Goal: Task Accomplishment & Management: Complete application form

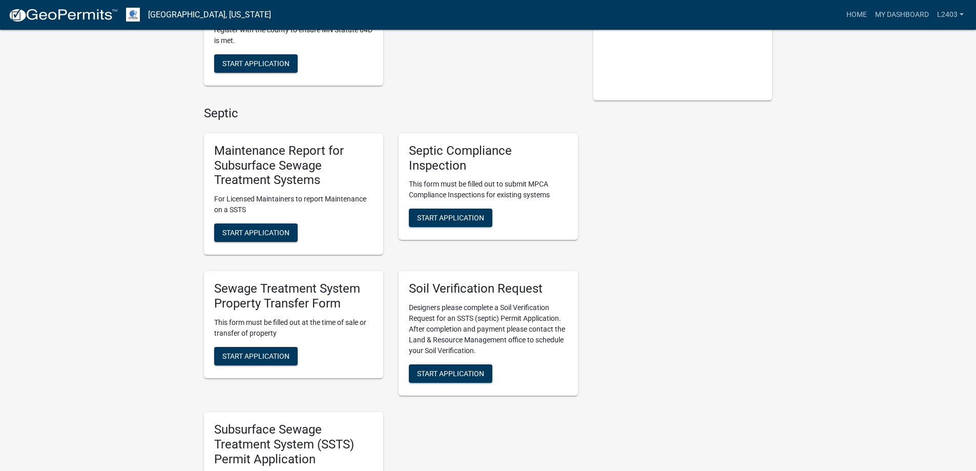
scroll to position [307, 0]
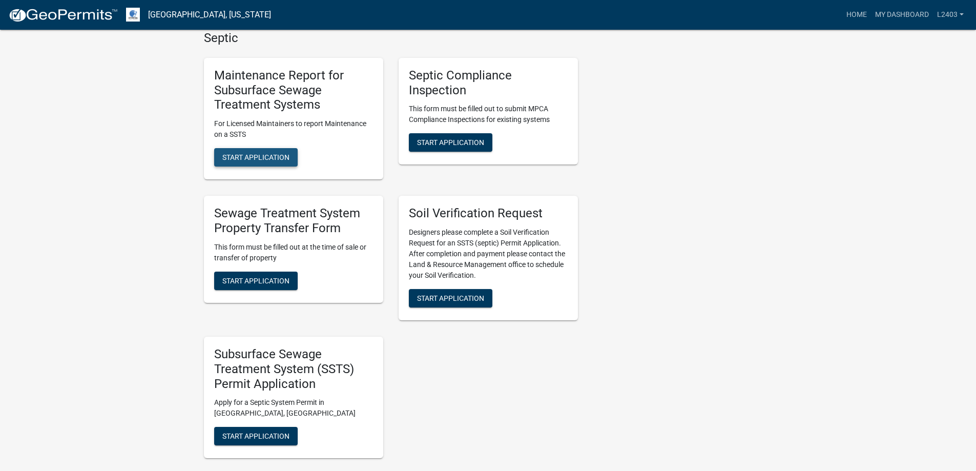
click at [271, 161] on span "Start Application" at bounding box center [255, 157] width 67 height 8
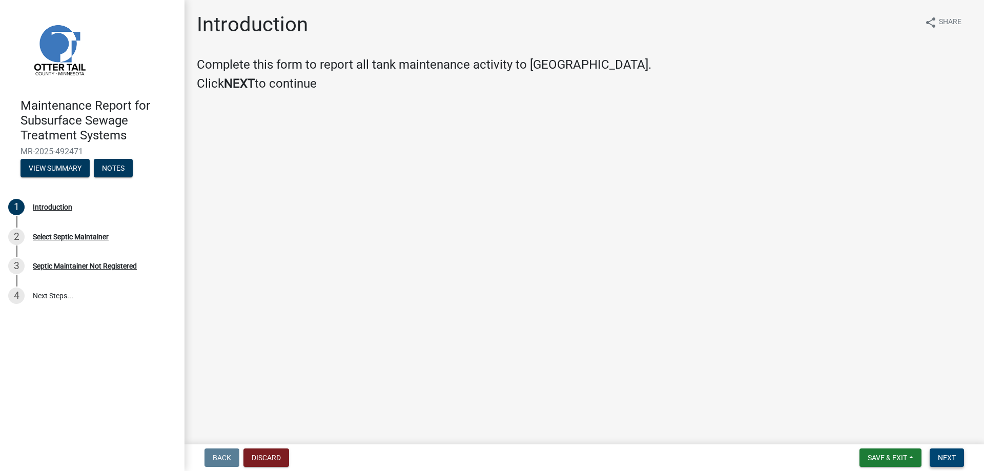
click at [945, 456] on span "Next" at bounding box center [947, 457] width 18 height 8
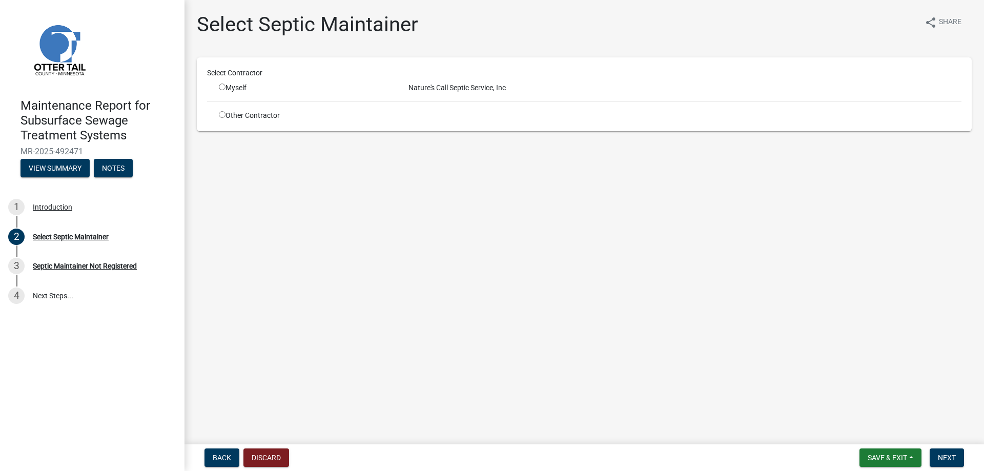
click at [225, 90] on input "radio" at bounding box center [222, 87] width 7 height 7
radio input "true"
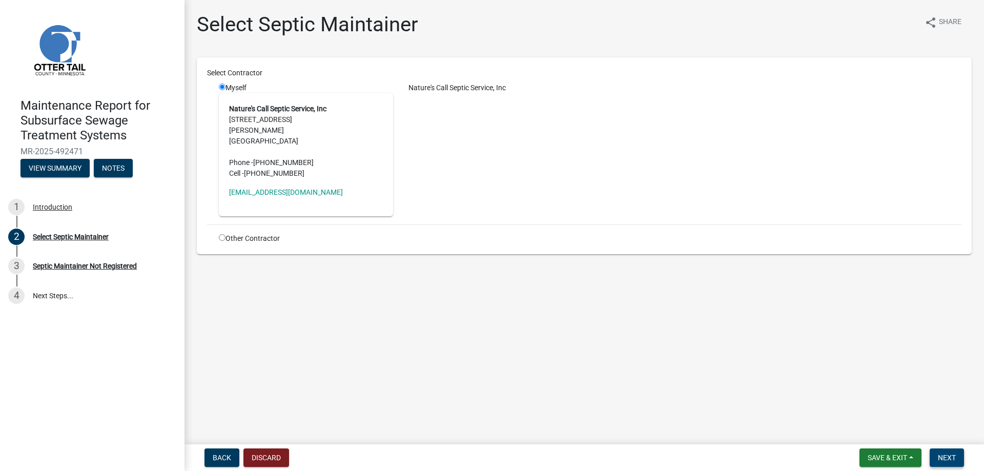
click at [936, 448] on button "Next" at bounding box center [946, 457] width 34 height 18
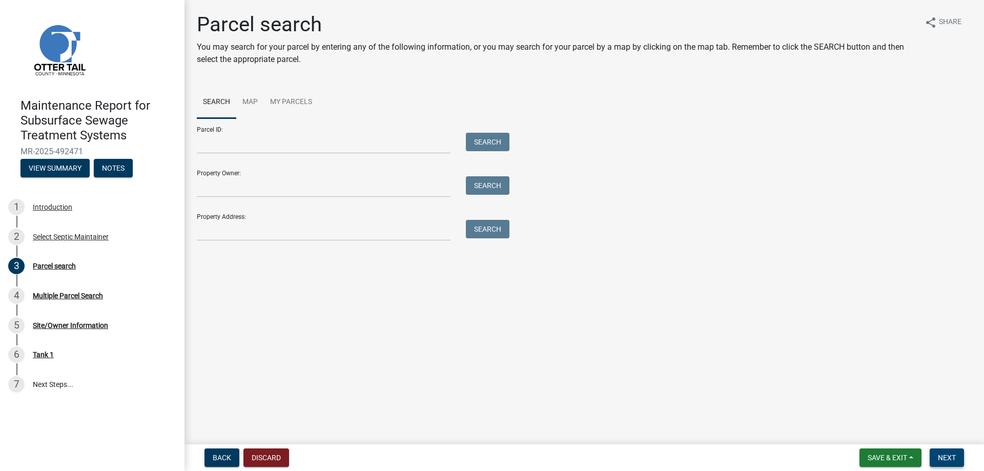
click at [936, 448] on button "Next" at bounding box center [946, 457] width 34 height 18
click at [278, 241] on input "Property Address:" at bounding box center [324, 230] width 254 height 21
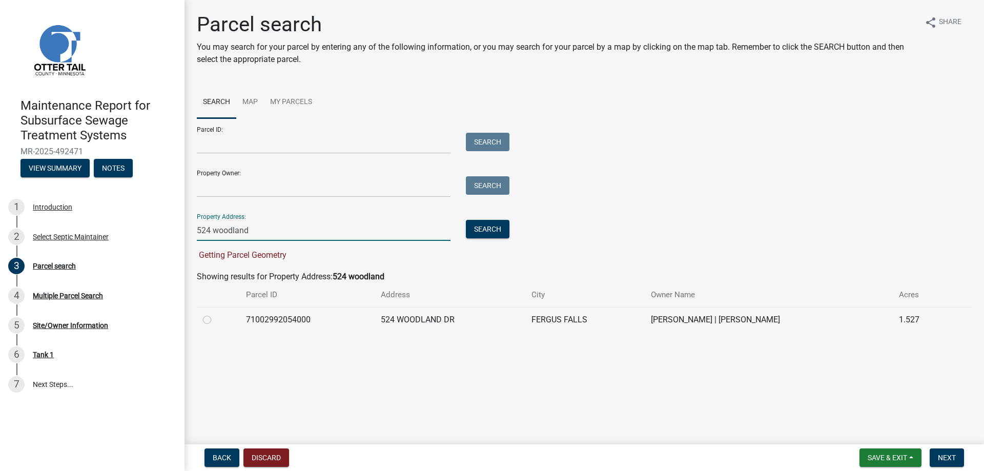
type input "524 woodland"
click at [215, 314] on label at bounding box center [215, 314] width 0 height 0
click at [215, 320] on input "radio" at bounding box center [218, 317] width 7 height 7
radio input "true"
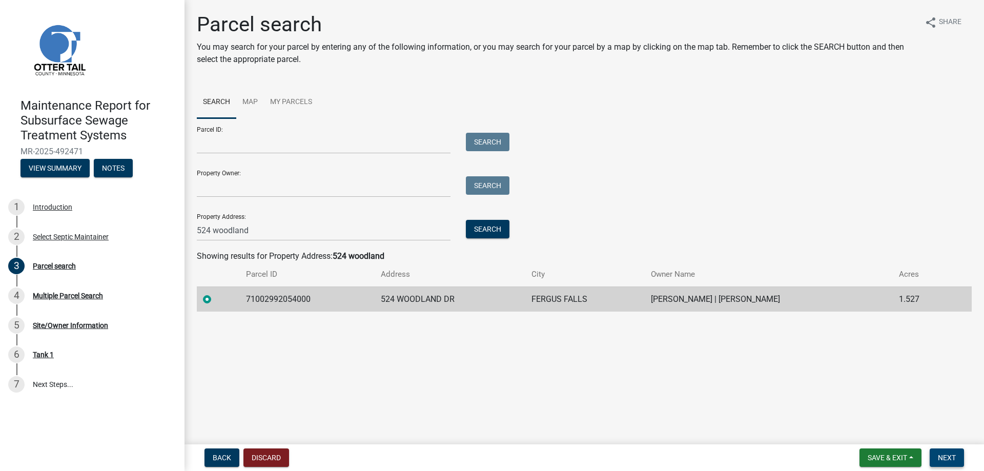
click at [939, 454] on span "Next" at bounding box center [947, 457] width 18 height 8
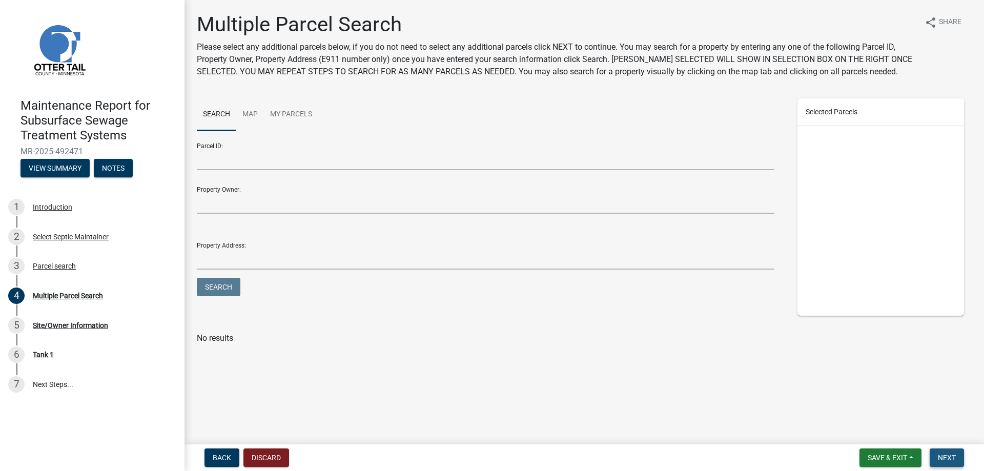
click at [940, 453] on span "Next" at bounding box center [947, 457] width 18 height 8
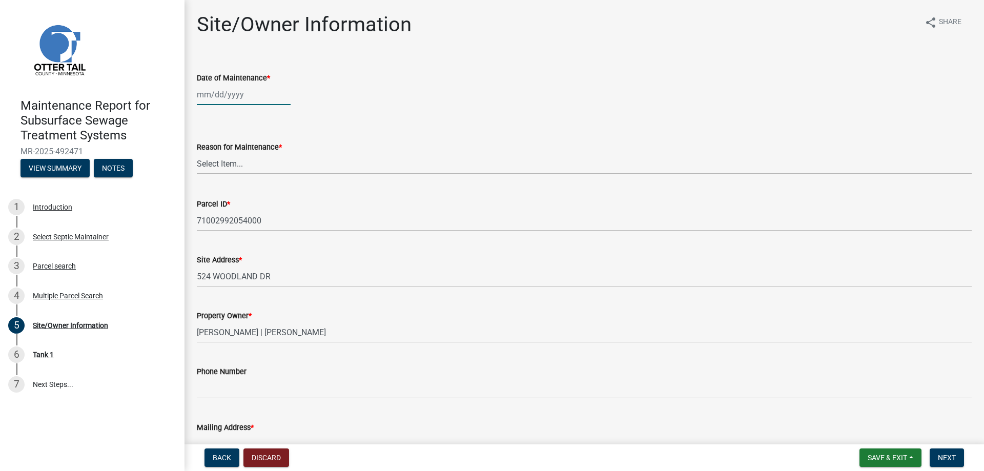
click at [219, 105] on div at bounding box center [244, 94] width 94 height 21
select select "10"
select select "2025"
click at [229, 202] on div "14" at bounding box center [223, 193] width 16 height 16
type input "[DATE]"
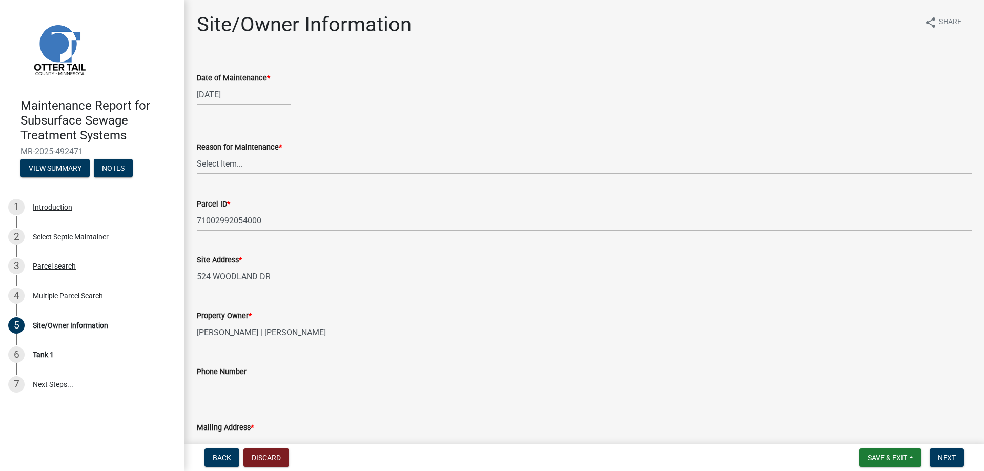
click at [230, 174] on select "Select Item... Called Routine Other" at bounding box center [584, 163] width 775 height 21
click at [200, 174] on select "Select Item... Called Routine Other" at bounding box center [584, 163] width 775 height 21
select select "3ac72b63-7b21-42e4-8192-806faae7a4f1"
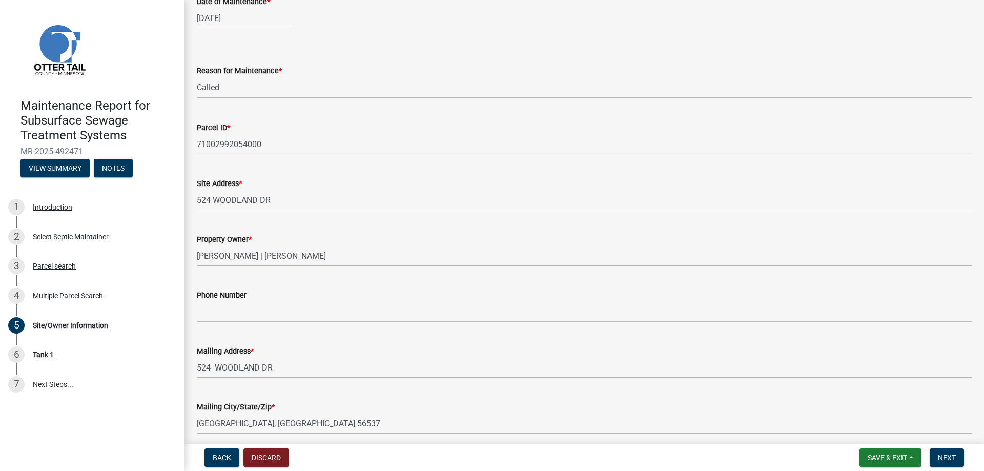
scroll to position [154, 0]
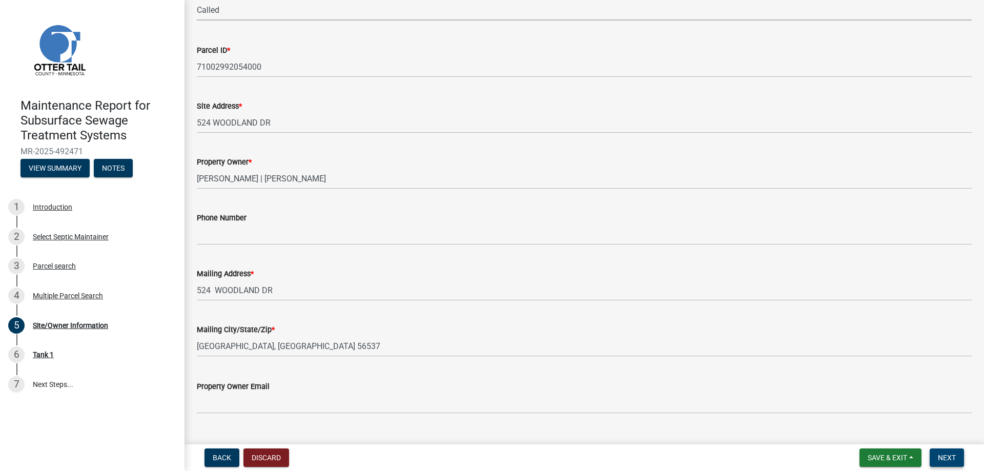
click at [948, 462] on button "Next" at bounding box center [946, 457] width 34 height 18
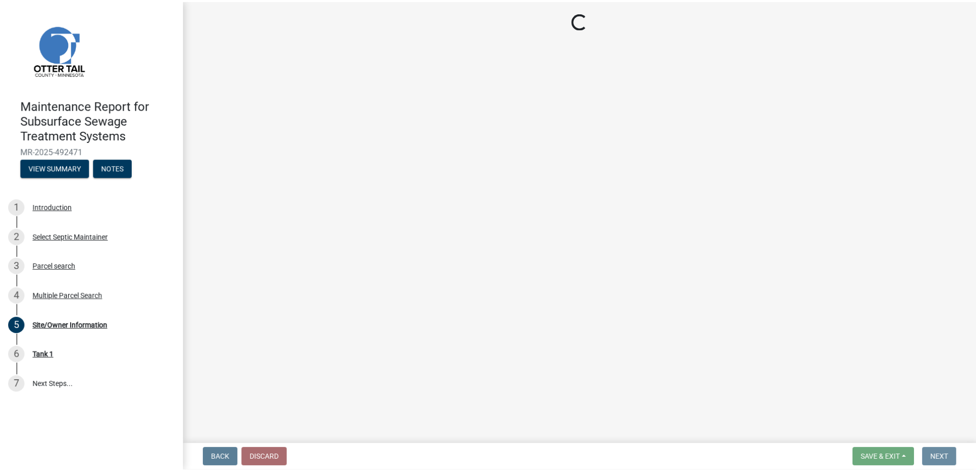
scroll to position [0, 0]
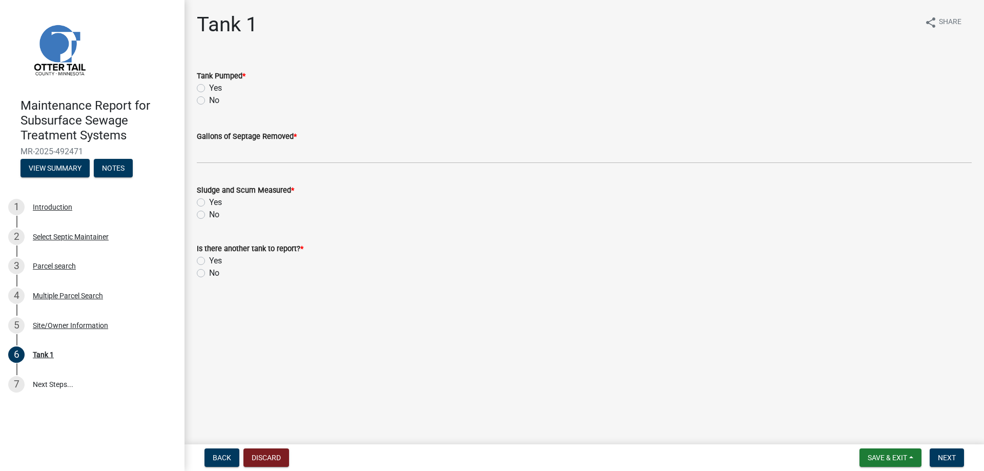
click at [222, 94] on label "Yes" at bounding box center [215, 88] width 13 height 12
click at [216, 89] on input "Yes" at bounding box center [212, 85] width 7 height 7
radio input "true"
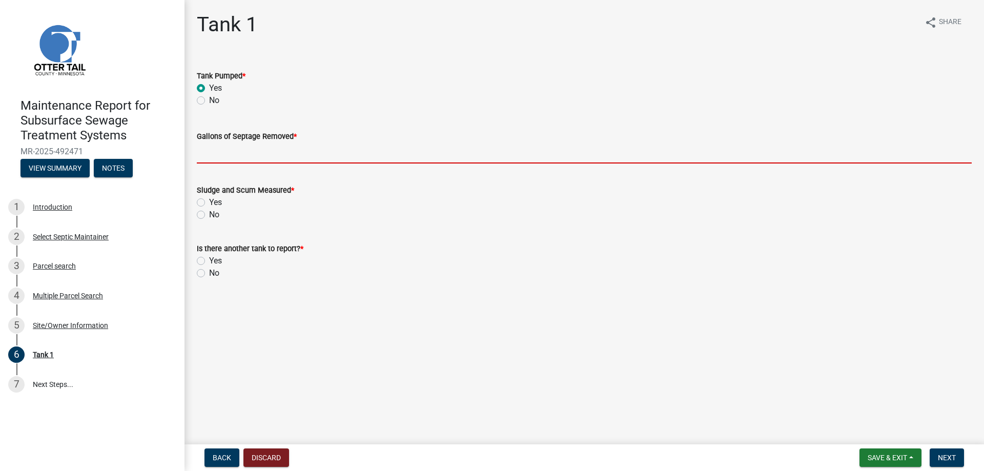
click at [237, 163] on input "Gallons of Septage Removed *" at bounding box center [584, 152] width 775 height 21
type input "1500"
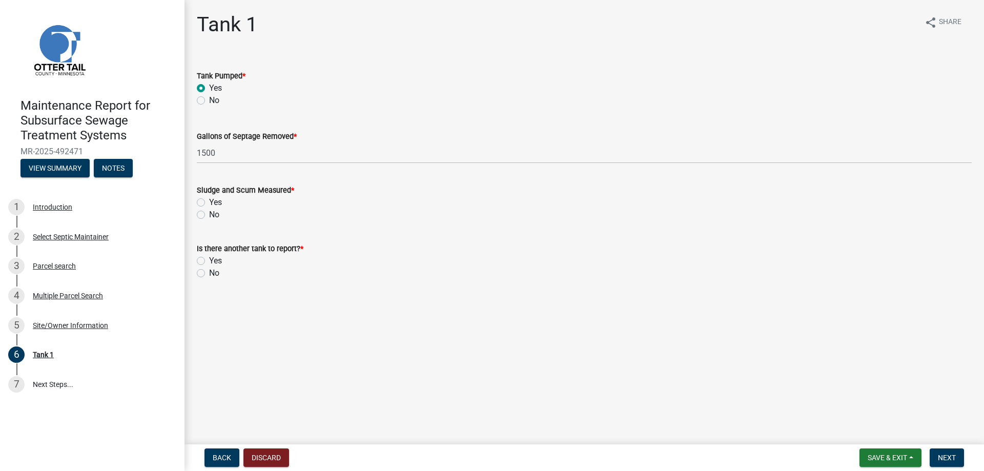
click at [209, 209] on label "Yes" at bounding box center [215, 202] width 13 height 12
click at [209, 203] on input "Yes" at bounding box center [212, 199] width 7 height 7
radio input "true"
click at [209, 279] on label "No" at bounding box center [214, 273] width 10 height 12
click at [209, 274] on input "No" at bounding box center [212, 270] width 7 height 7
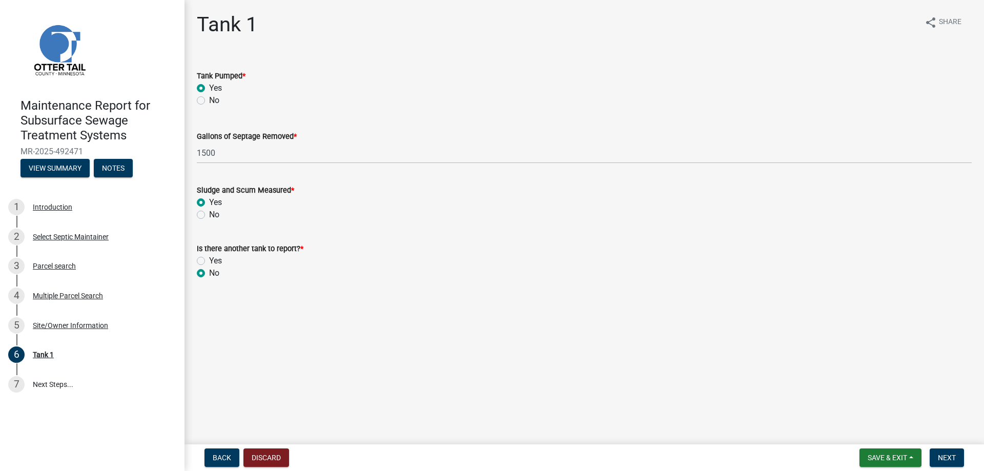
radio input "true"
click at [938, 453] on span "Next" at bounding box center [947, 457] width 18 height 8
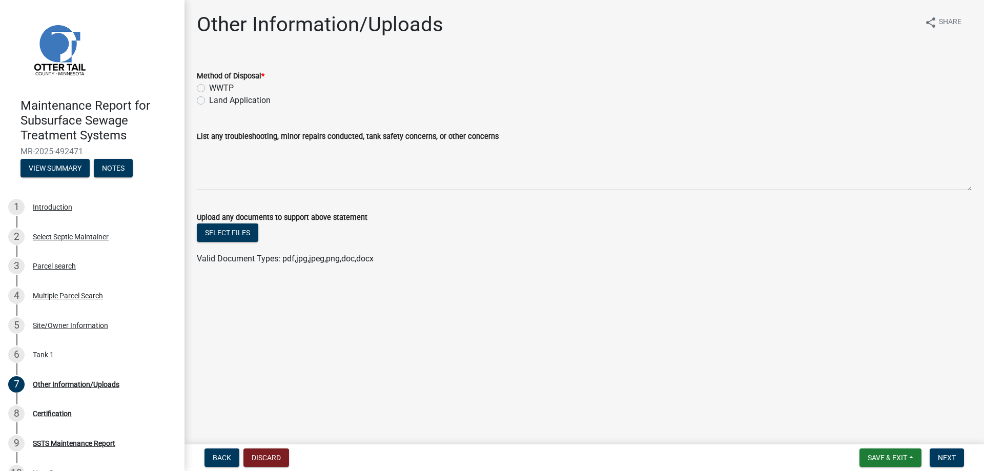
click at [231, 107] on label "Land Application" at bounding box center [239, 100] width 61 height 12
click at [216, 101] on input "Land Application" at bounding box center [212, 97] width 7 height 7
radio input "true"
click at [938, 453] on span "Next" at bounding box center [947, 457] width 18 height 8
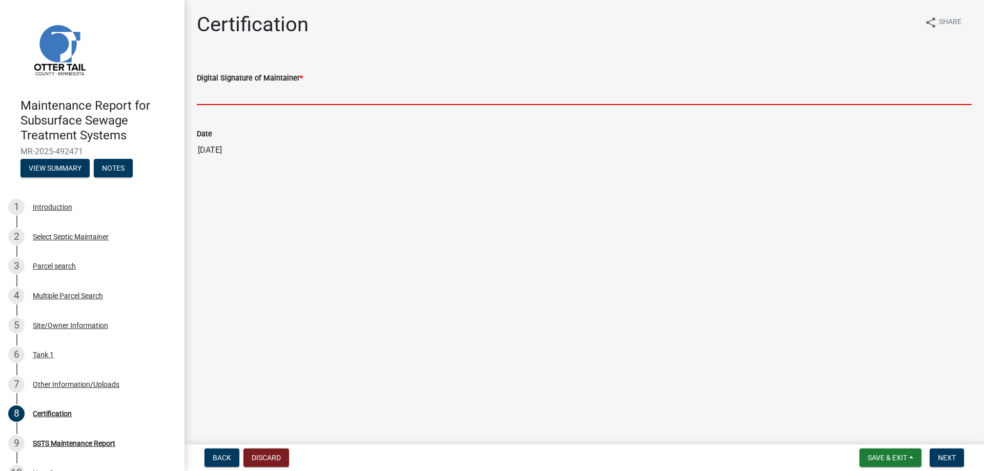
click at [245, 105] on input "Digital Signature of Maintainer *" at bounding box center [584, 94] width 775 height 21
type input "[PERSON_NAME]/KG"
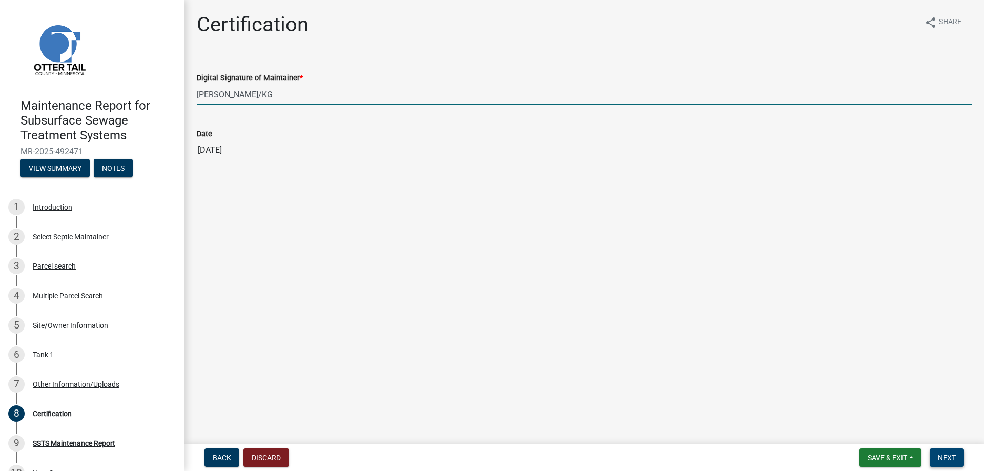
click at [953, 454] on button "Next" at bounding box center [946, 457] width 34 height 18
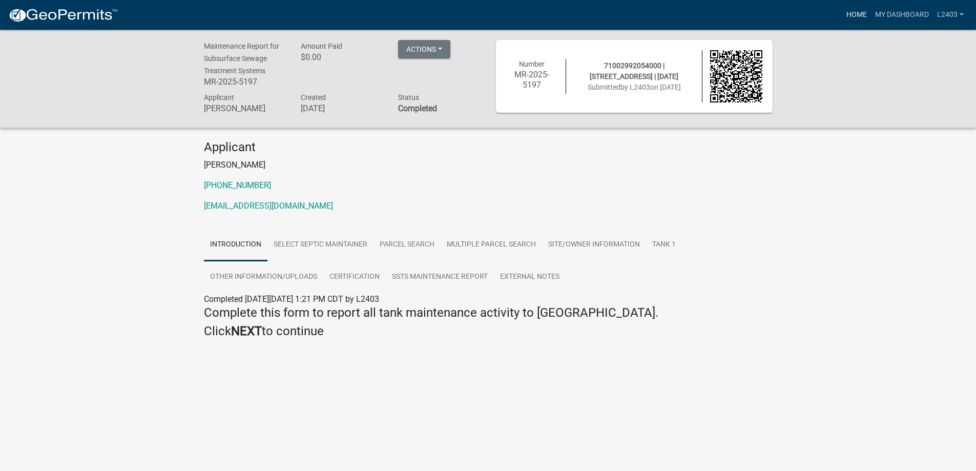
click at [842, 16] on link "Home" at bounding box center [856, 14] width 29 height 19
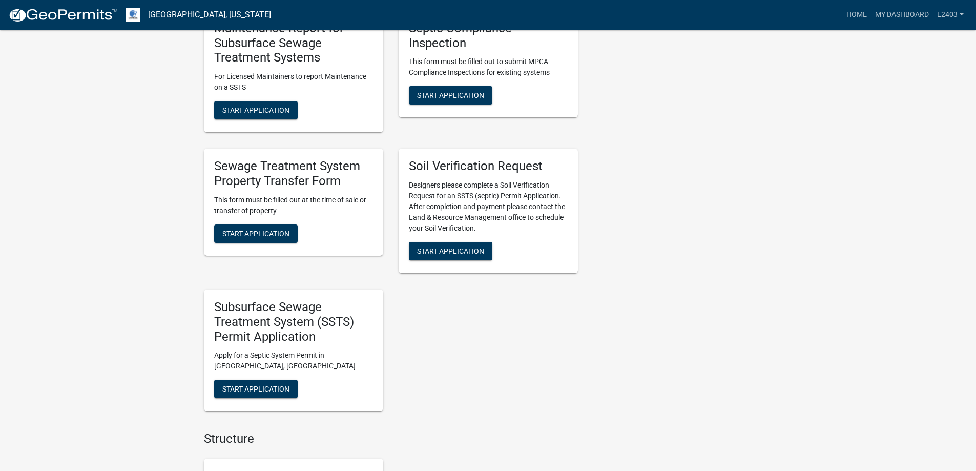
scroll to position [359, 0]
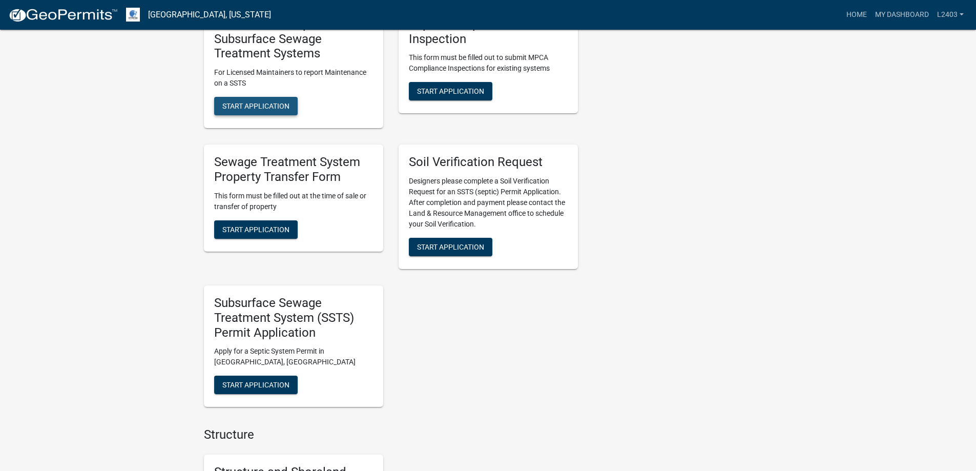
click at [263, 110] on span "Start Application" at bounding box center [255, 106] width 67 height 8
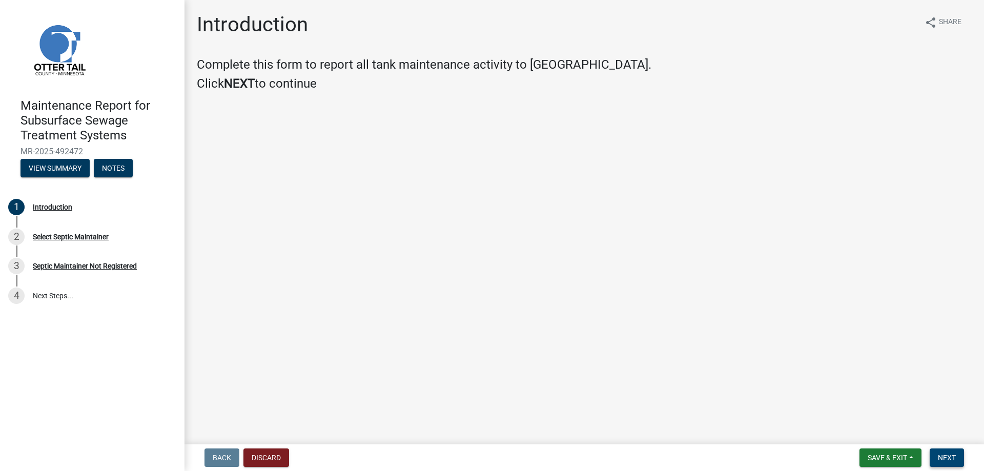
click at [951, 457] on button "Next" at bounding box center [946, 457] width 34 height 18
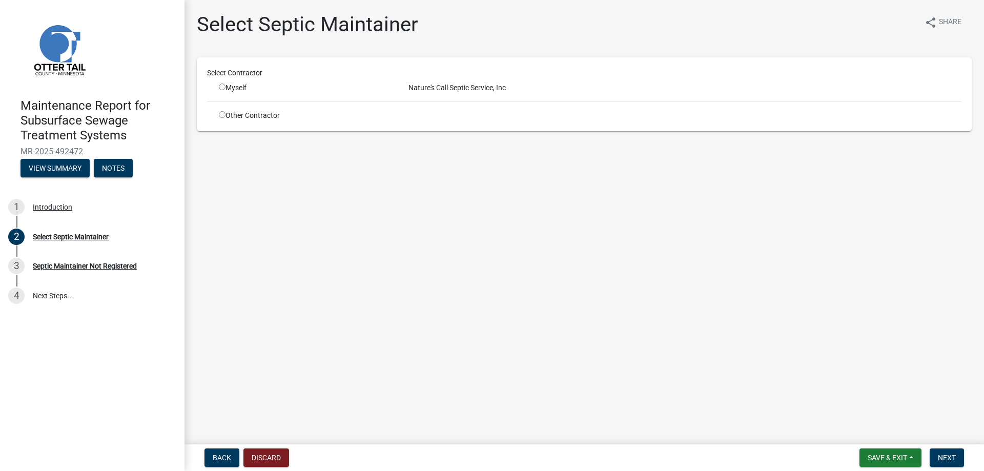
click at [225, 90] on input "radio" at bounding box center [222, 87] width 7 height 7
radio input "true"
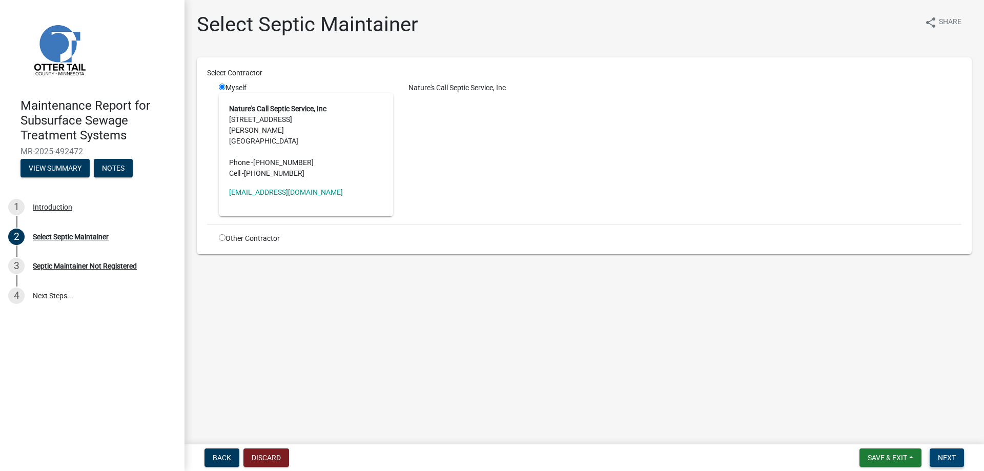
click at [952, 457] on button "Next" at bounding box center [946, 457] width 34 height 18
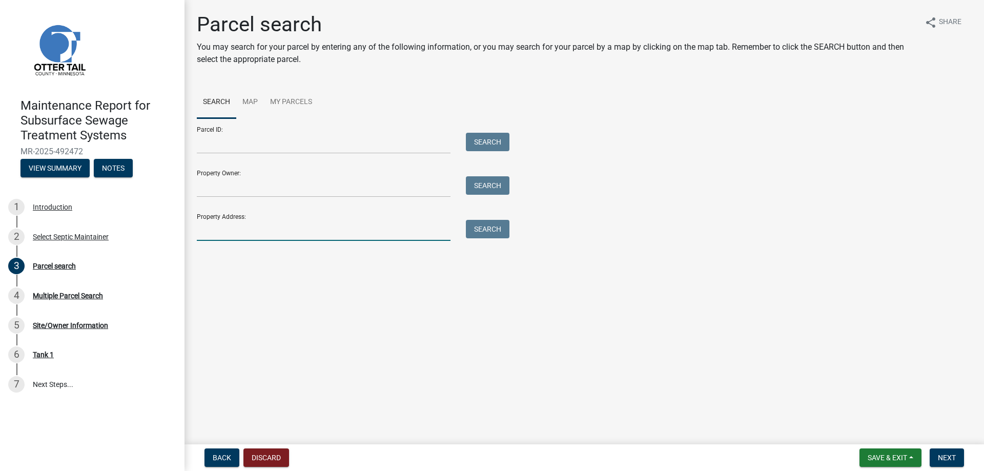
click at [217, 241] on input "Property Address:" at bounding box center [324, 230] width 254 height 21
type input "24716"
click at [956, 452] on button "Next" at bounding box center [946, 457] width 34 height 18
click at [482, 238] on button "Search" at bounding box center [488, 229] width 44 height 18
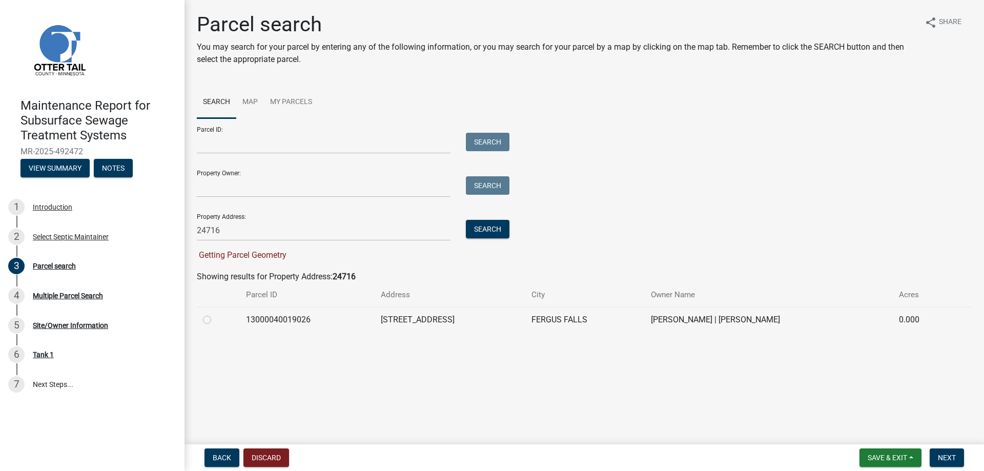
click at [215, 314] on label at bounding box center [215, 314] width 0 height 0
click at [216, 320] on input "radio" at bounding box center [218, 317] width 7 height 7
radio input "true"
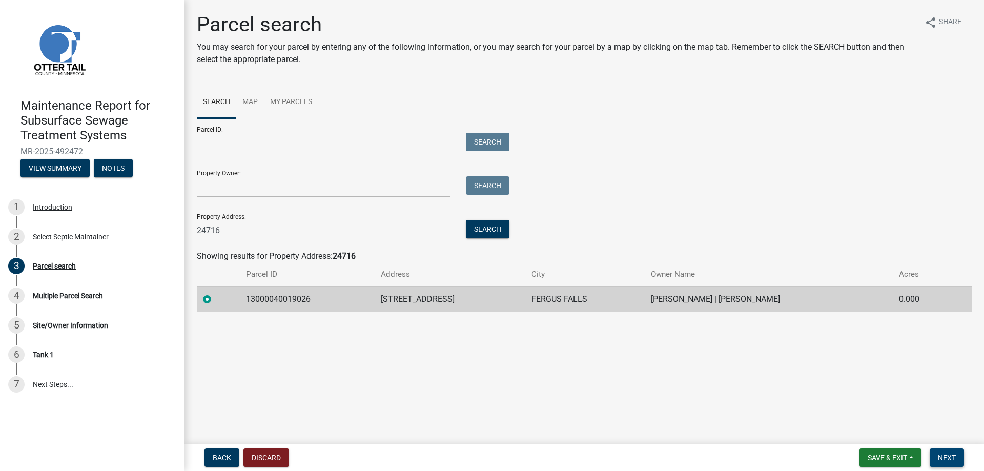
click at [938, 458] on span "Next" at bounding box center [947, 457] width 18 height 8
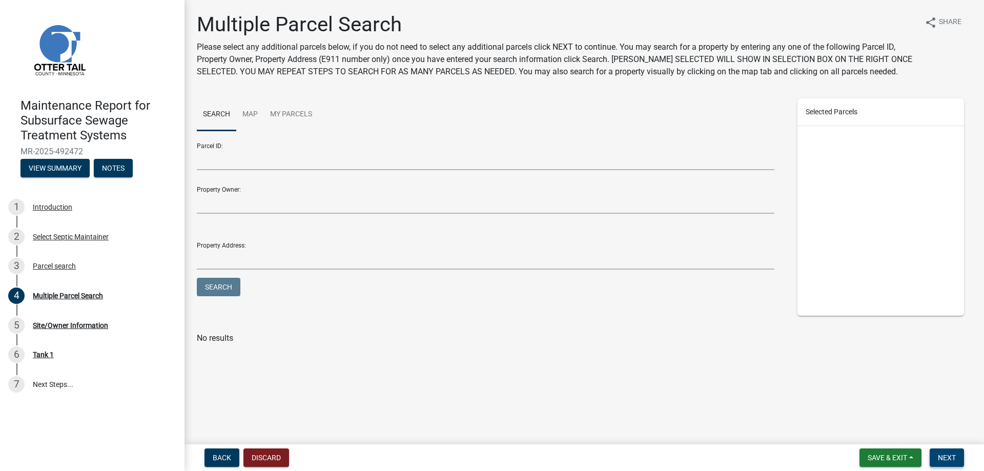
click at [929, 457] on button "Next" at bounding box center [946, 457] width 34 height 18
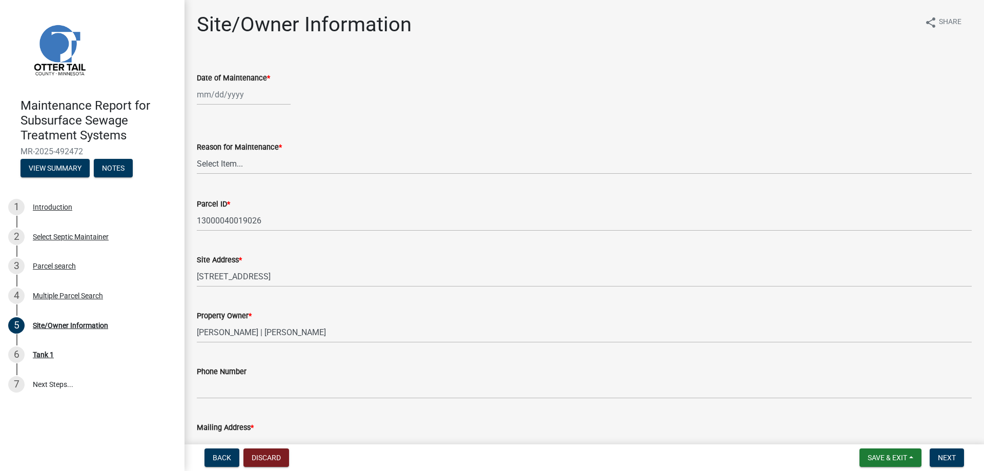
click at [234, 105] on div at bounding box center [244, 94] width 94 height 21
select select "10"
select select "2025"
click at [232, 202] on div "14" at bounding box center [223, 193] width 16 height 16
type input "[DATE]"
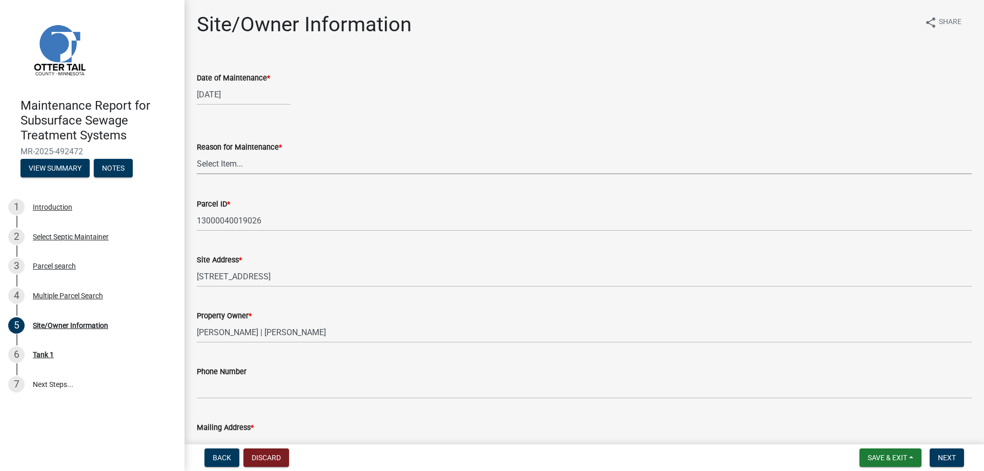
drag, startPoint x: 222, startPoint y: 206, endPoint x: 223, endPoint y: 216, distance: 9.3
click at [222, 174] on select "Select Item... Called Routine Other" at bounding box center [584, 163] width 775 height 21
click at [200, 174] on select "Select Item... Called Routine Other" at bounding box center [584, 163] width 775 height 21
select select "3ac72b63-7b21-42e4-8192-806faae7a4f1"
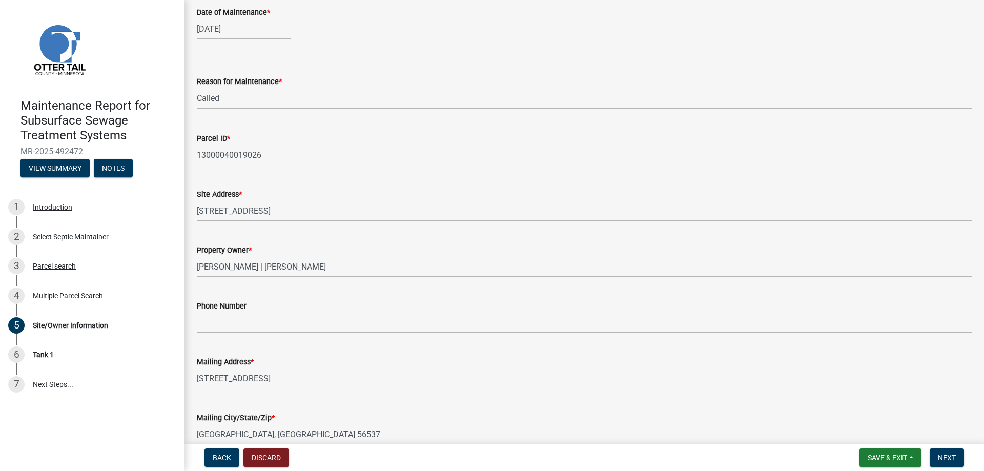
scroll to position [205, 0]
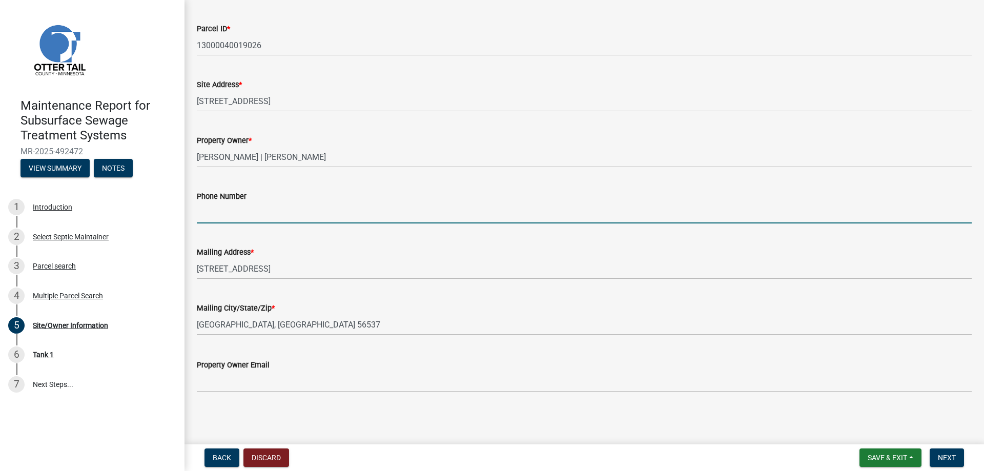
click at [222, 223] on input "Phone Number" at bounding box center [584, 212] width 775 height 21
click at [938, 454] on span "Next" at bounding box center [947, 457] width 18 height 8
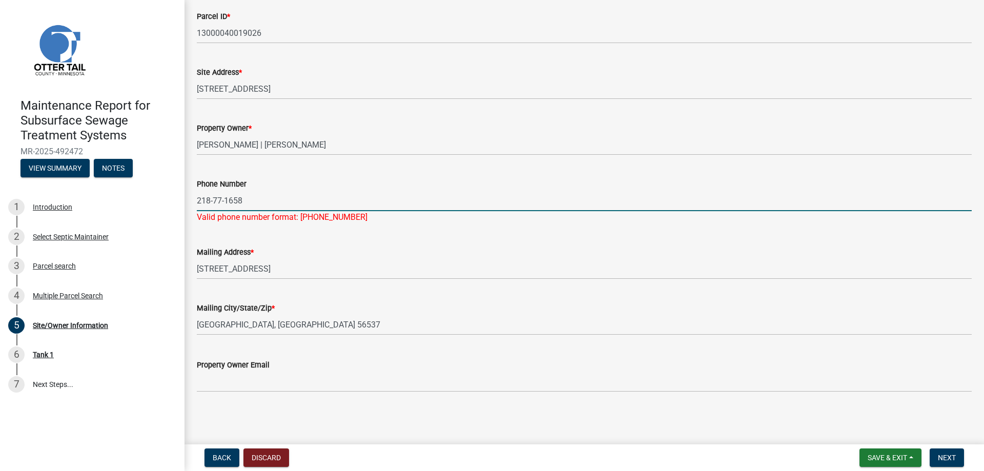
click at [228, 211] on input "218-77-1658" at bounding box center [584, 200] width 775 height 21
click at [231, 211] on input "218-77-1658" at bounding box center [584, 200] width 775 height 21
type input "[PHONE_NUMBER]"
click at [938, 453] on span "Next" at bounding box center [947, 457] width 18 height 8
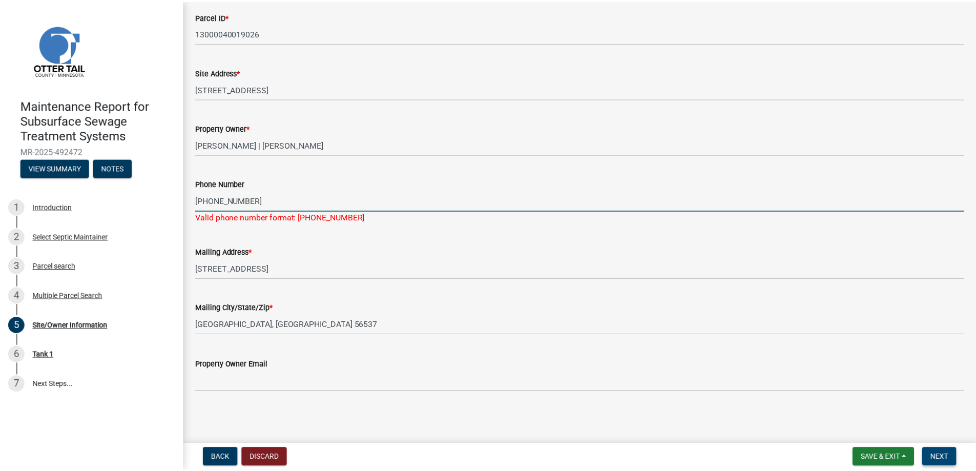
scroll to position [0, 0]
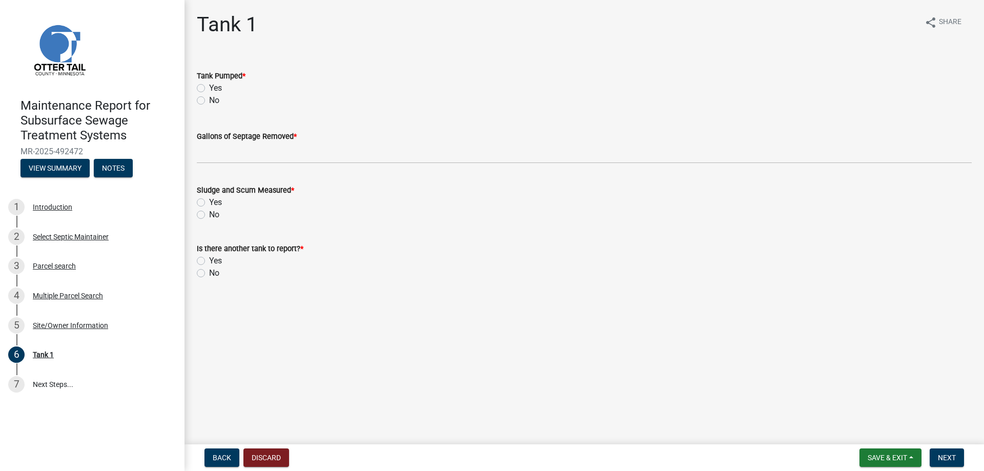
click at [222, 94] on label "Yes" at bounding box center [215, 88] width 13 height 12
click at [216, 89] on input "Yes" at bounding box center [212, 85] width 7 height 7
radio input "true"
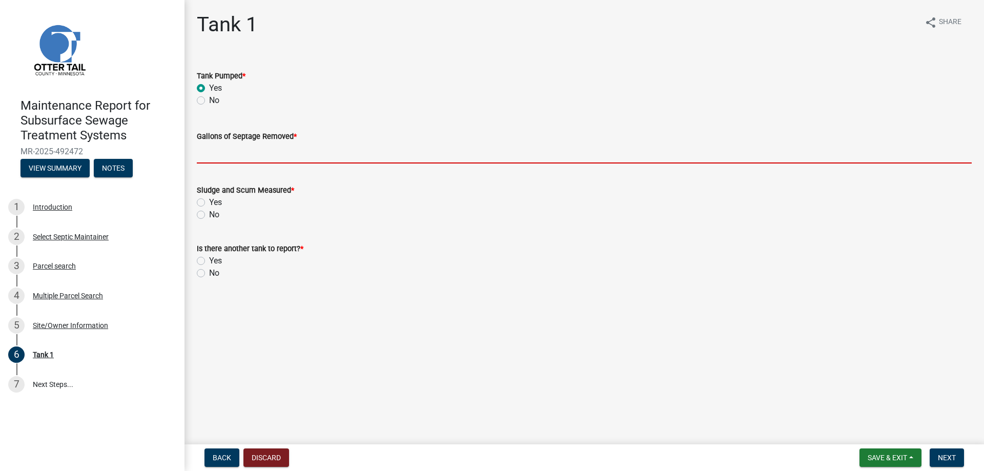
click at [233, 163] on input "Gallons of Septage Removed *" at bounding box center [584, 152] width 775 height 21
type input "1500"
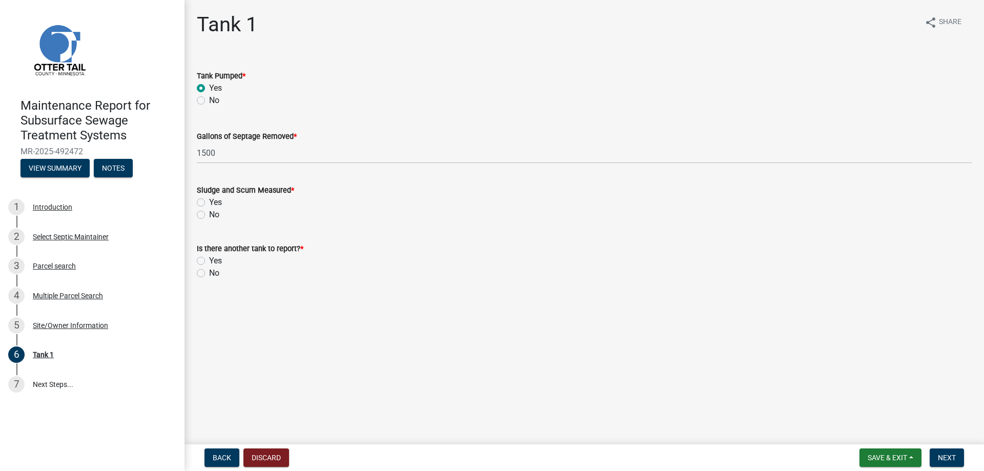
click at [222, 209] on label "Yes" at bounding box center [215, 202] width 13 height 12
click at [216, 203] on input "Yes" at bounding box center [212, 199] width 7 height 7
radio input "true"
click at [219, 279] on label "No" at bounding box center [214, 273] width 10 height 12
click at [216, 274] on input "No" at bounding box center [212, 270] width 7 height 7
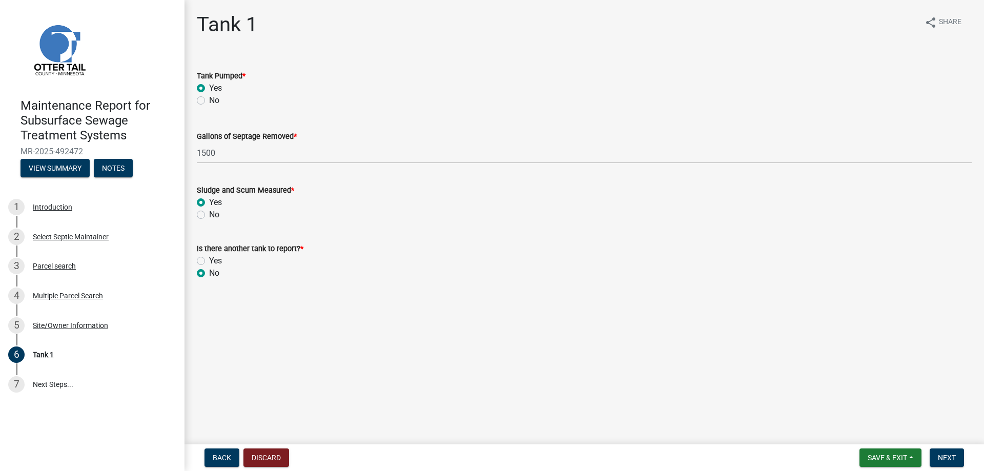
radio input "true"
click at [939, 453] on span "Next" at bounding box center [947, 457] width 18 height 8
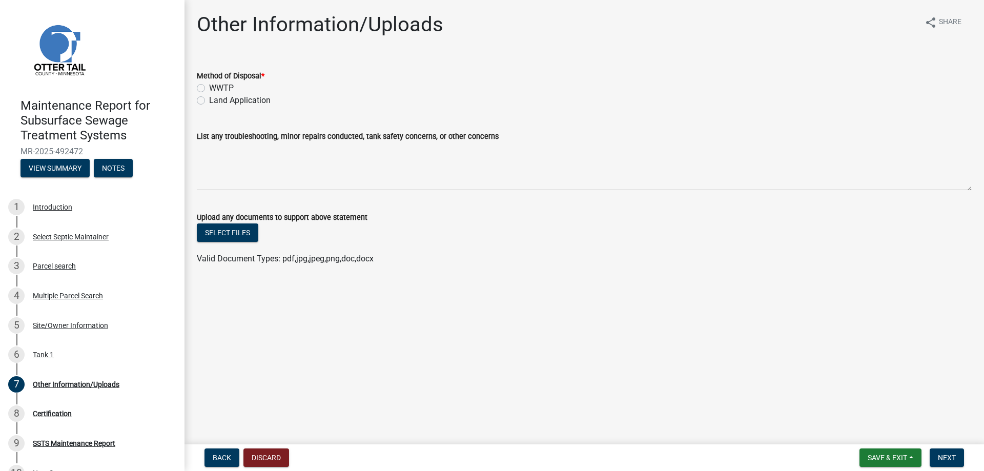
click at [230, 107] on label "Land Application" at bounding box center [239, 100] width 61 height 12
click at [216, 101] on input "Land Application" at bounding box center [212, 97] width 7 height 7
radio input "true"
click at [940, 454] on span "Next" at bounding box center [947, 457] width 18 height 8
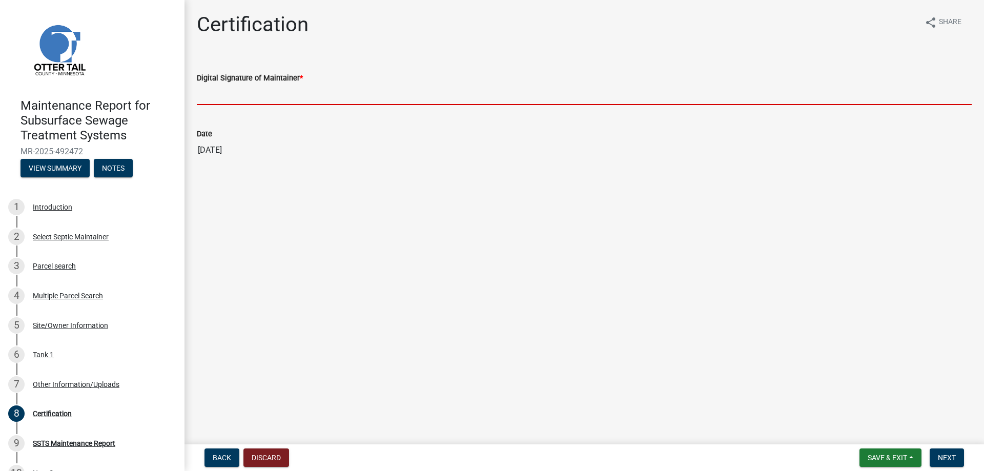
click at [239, 105] on input "Digital Signature of Maintainer *" at bounding box center [584, 94] width 775 height 21
type input "[PERSON_NAME]/KG"
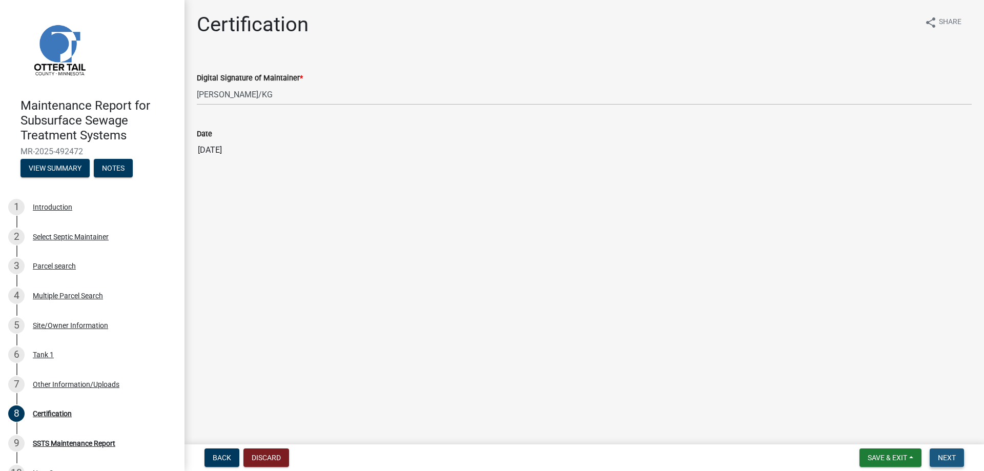
click at [947, 448] on button "Next" at bounding box center [946, 457] width 34 height 18
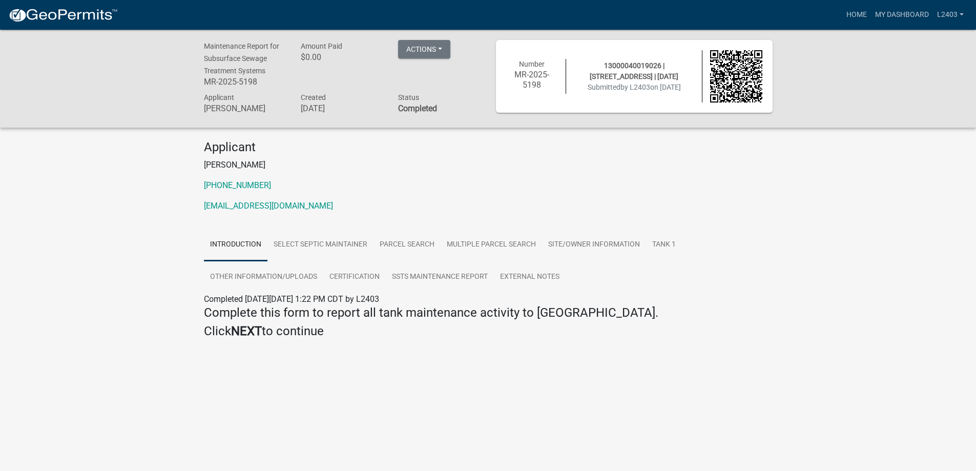
click at [489, 182] on div "Applicant [PERSON_NAME] [PHONE_NUMBER] [EMAIL_ADDRESS][DOMAIN_NAME]" at bounding box center [488, 180] width 584 height 80
click at [842, 19] on link "Home" at bounding box center [856, 14] width 29 height 19
